Goal: Information Seeking & Learning: Compare options

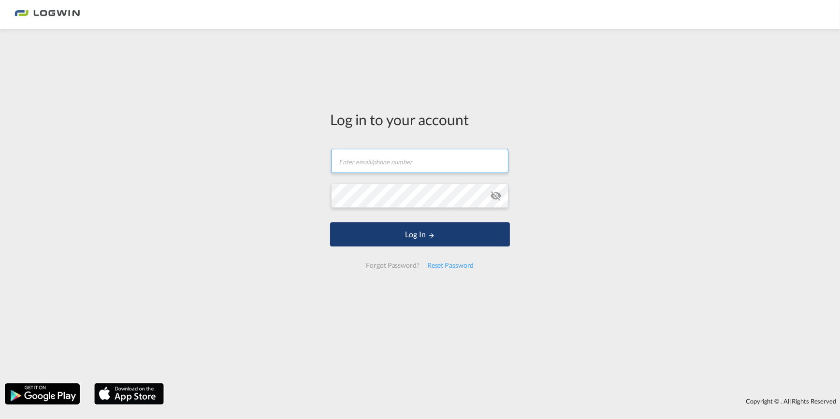
type input "[PERSON_NAME][EMAIL_ADDRESS][PERSON_NAME][DOMAIN_NAME]"
click at [417, 237] on button "Log In" at bounding box center [420, 234] width 180 height 24
